Goal: Information Seeking & Learning: Learn about a topic

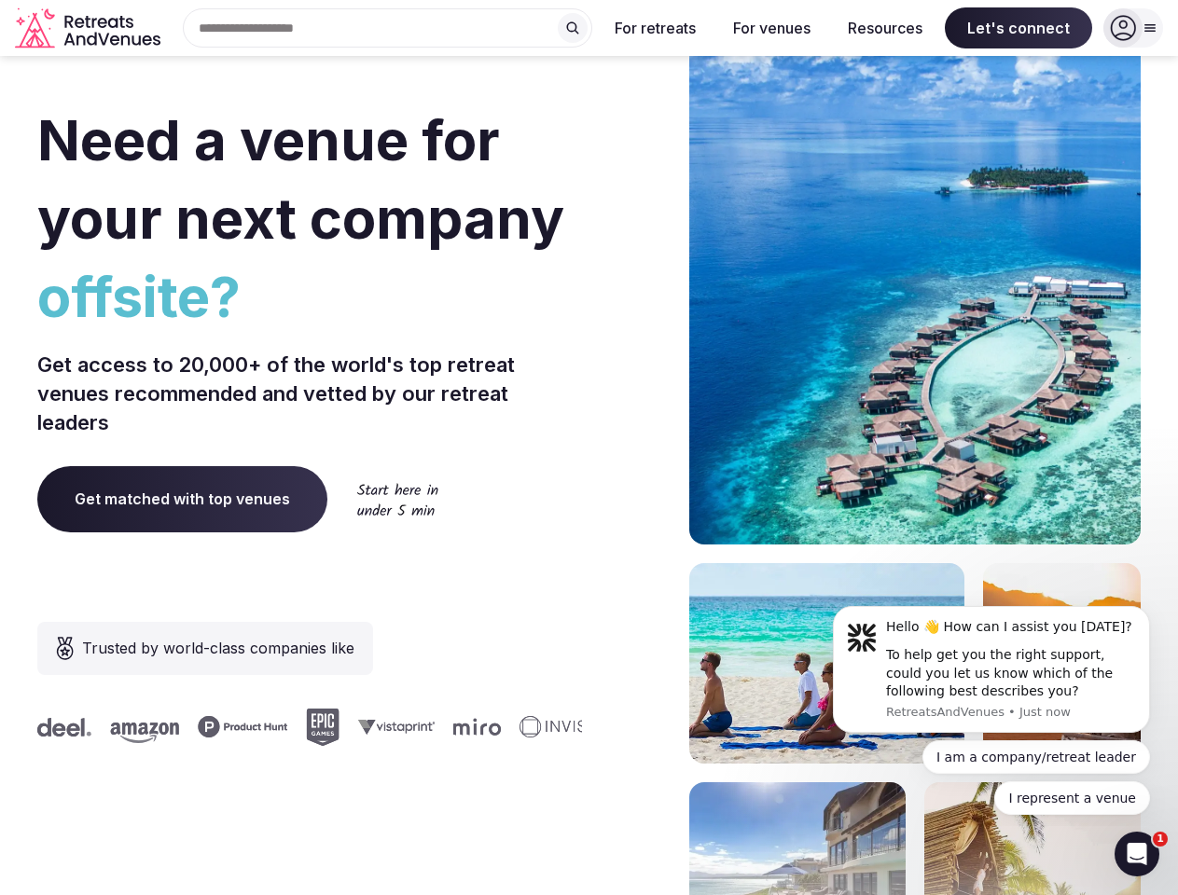
click at [588, 448] on div "Need a venue for your next company offsite? Get access to 20,000+ of the world'…" at bounding box center [588, 557] width 1103 height 1123
click at [388, 28] on div "Search Popular Destinations [GEOGRAPHIC_DATA], [GEOGRAPHIC_DATA] [GEOGRAPHIC_DA…" at bounding box center [380, 27] width 424 height 39
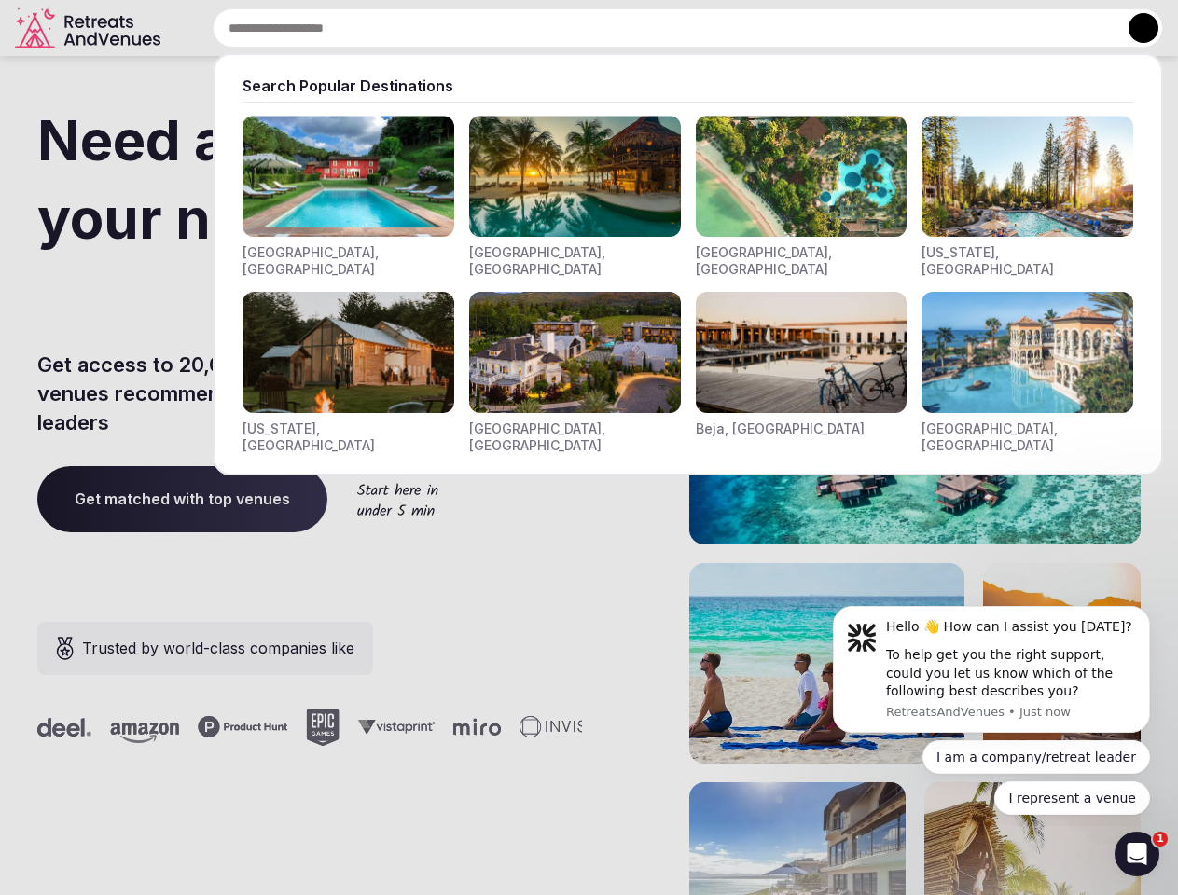
click at [572, 28] on input "text" at bounding box center [688, 27] width 950 height 39
click at [655, 28] on input "text" at bounding box center [688, 27] width 950 height 39
click at [771, 28] on input "text" at bounding box center [688, 27] width 950 height 39
click at [885, 28] on input "text" at bounding box center [688, 27] width 950 height 39
click at [1018, 28] on input "text" at bounding box center [688, 27] width 950 height 39
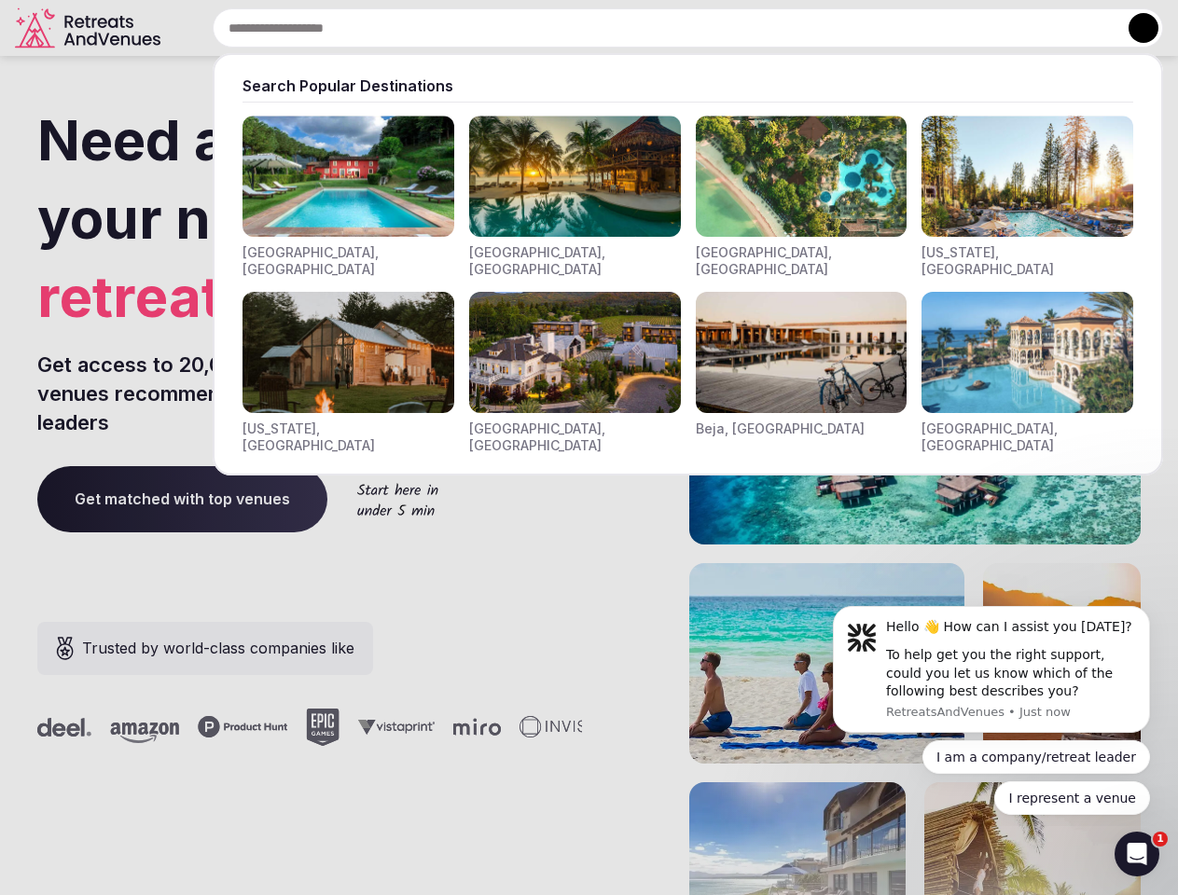
click at [1133, 28] on button at bounding box center [1143, 28] width 30 height 30
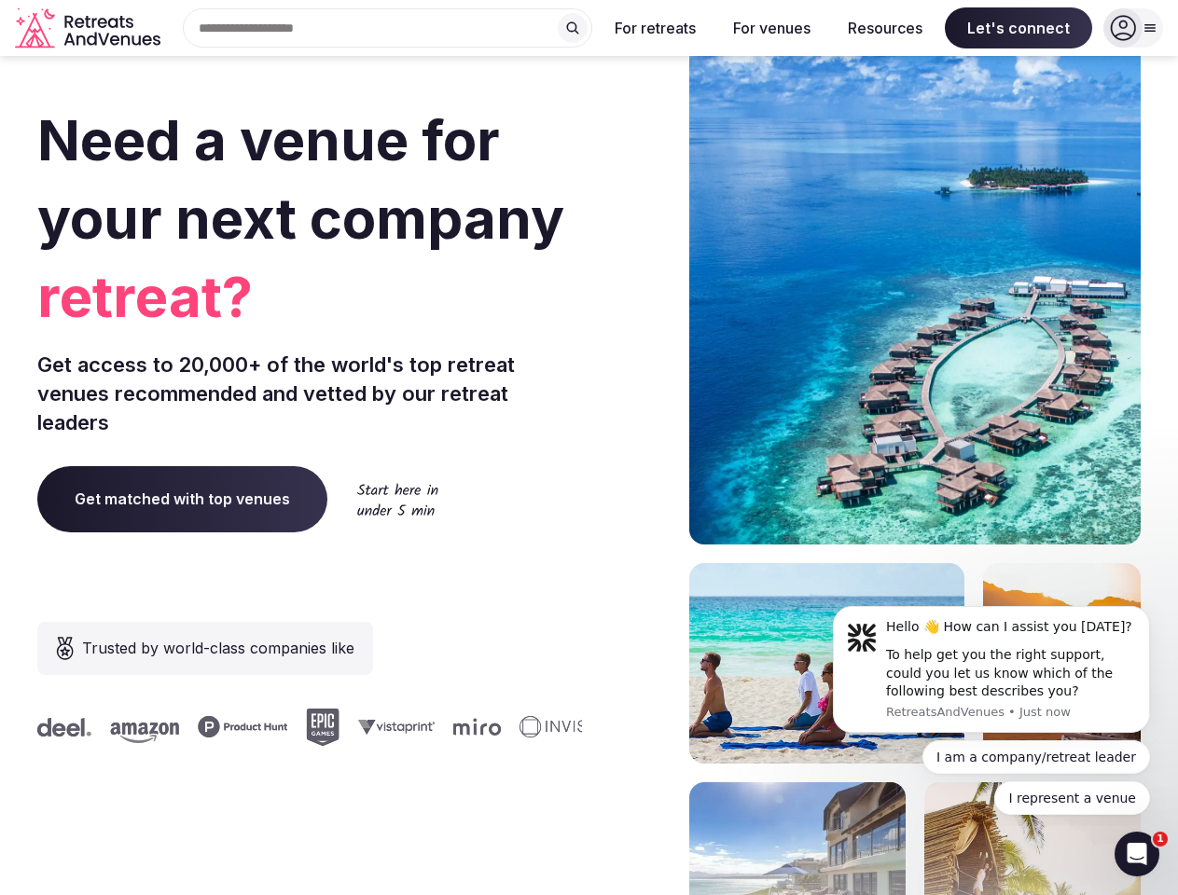
click at [991, 669] on div "To help get you the right support, could you let us know which of the following…" at bounding box center [1011, 673] width 250 height 55
